Goal: Task Accomplishment & Management: Use online tool/utility

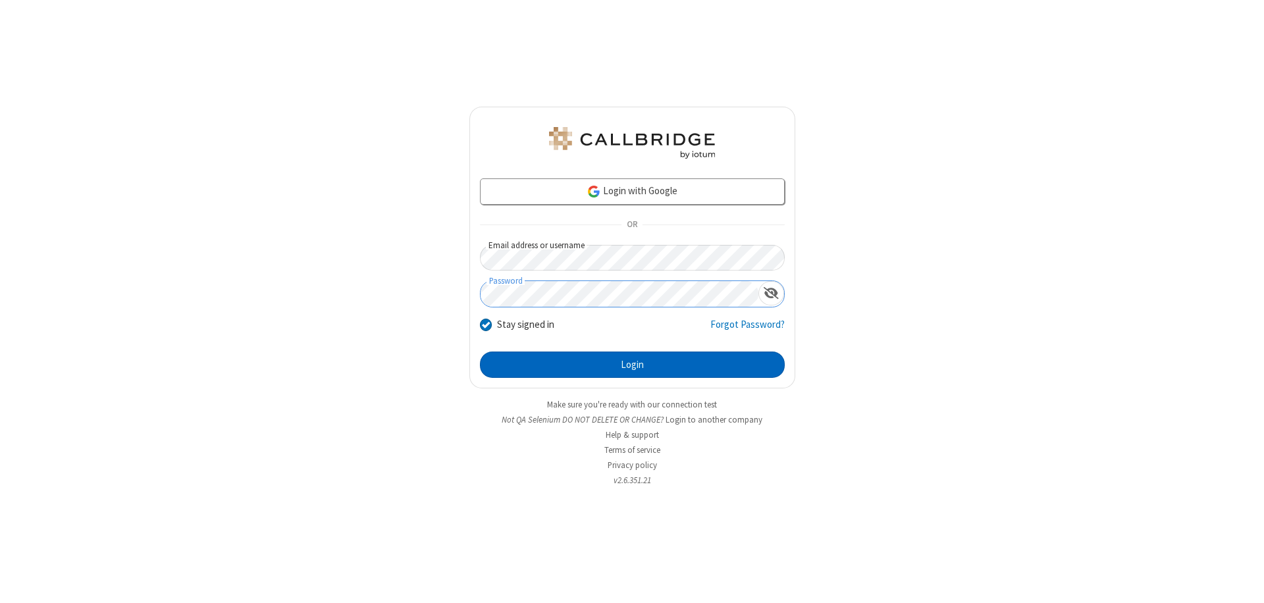
click at [632, 365] on button "Login" at bounding box center [632, 365] width 305 height 26
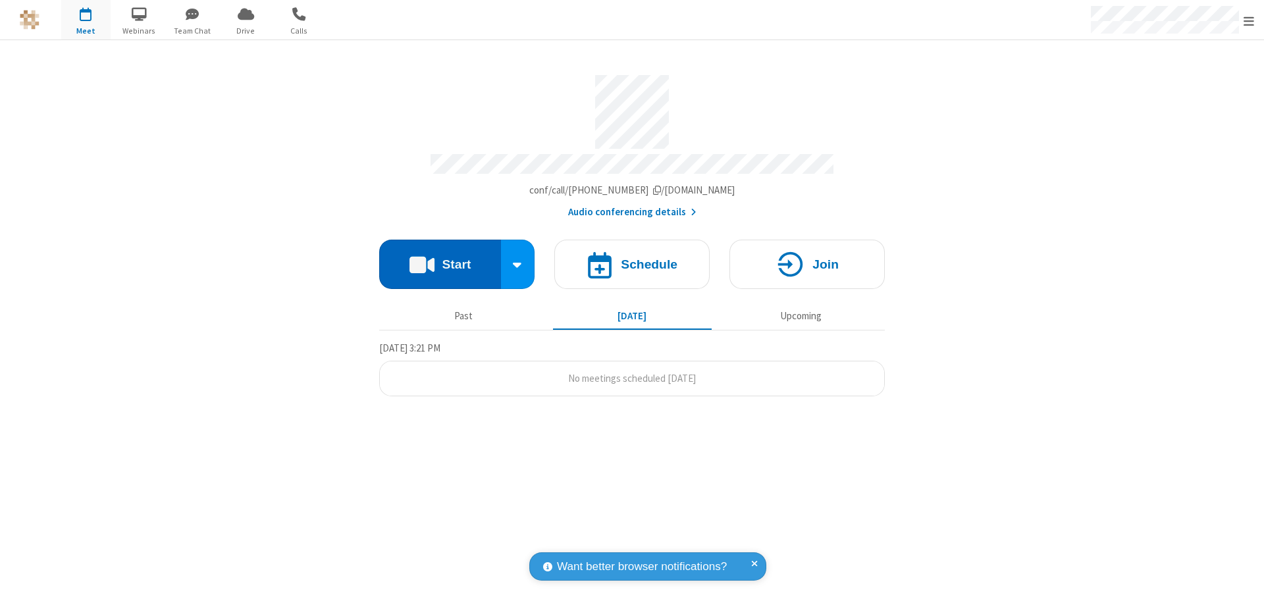
click at [440, 258] on button "Start" at bounding box center [440, 264] width 122 height 49
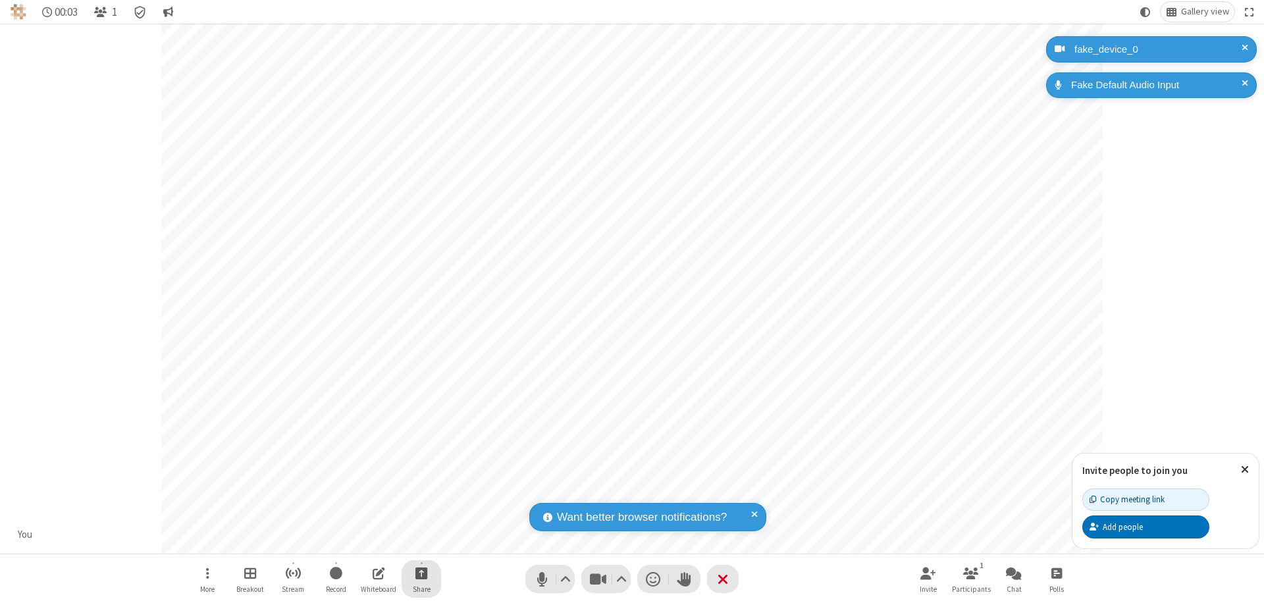
click at [421, 573] on span "Start sharing" at bounding box center [422, 573] width 13 height 16
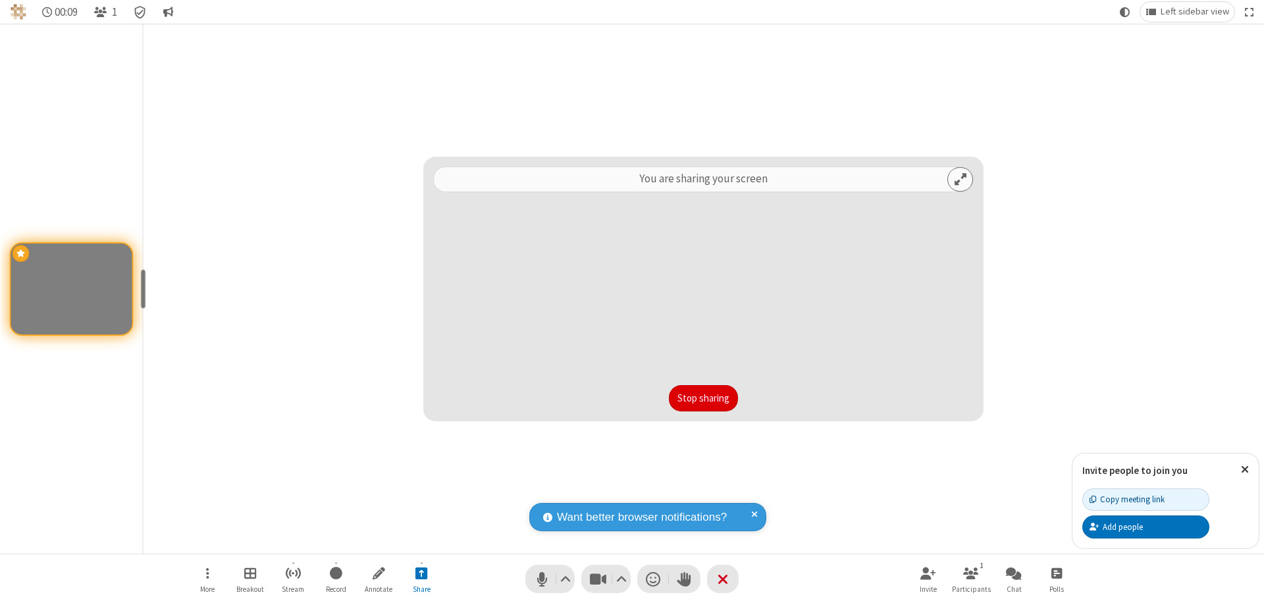
click at [703, 398] on button "Stop sharing" at bounding box center [703, 398] width 69 height 26
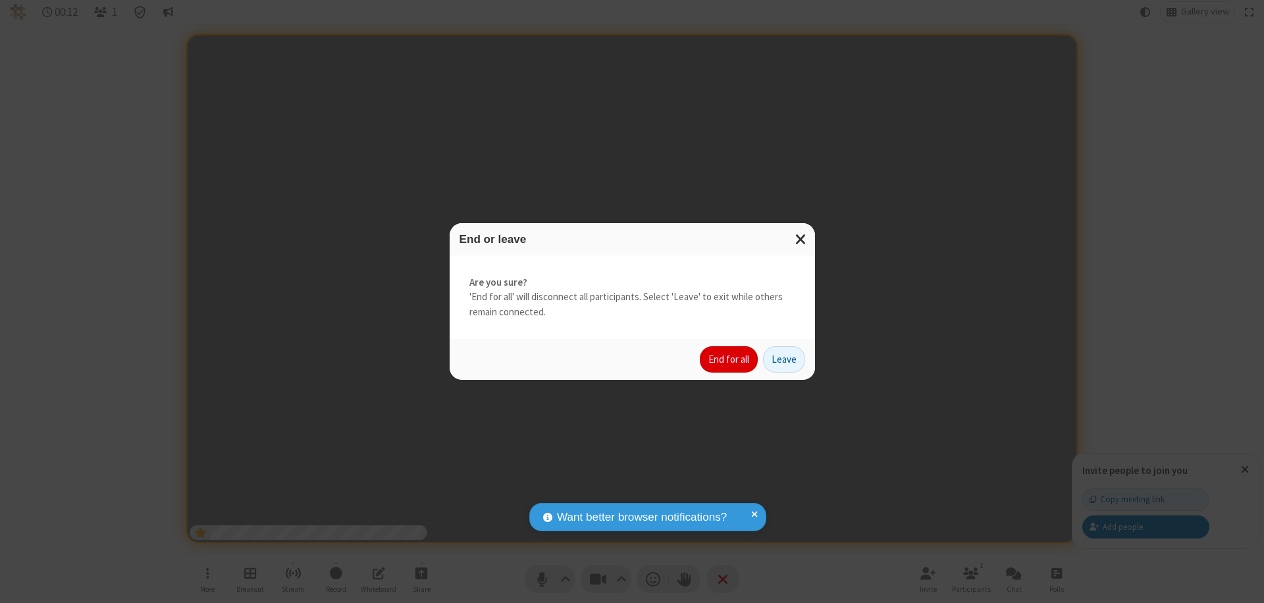
click at [730, 360] on button "End for all" at bounding box center [729, 359] width 58 height 26
